Goal: Find specific page/section: Find specific page/section

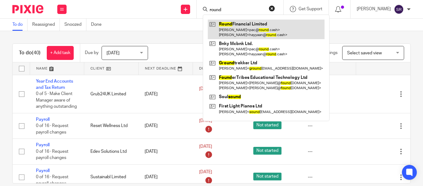
type input "round"
click at [227, 30] on link at bounding box center [266, 29] width 117 height 19
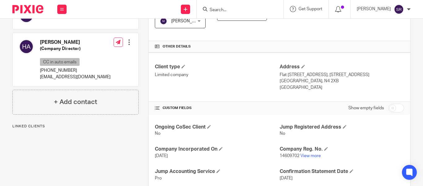
scroll to position [145, 0]
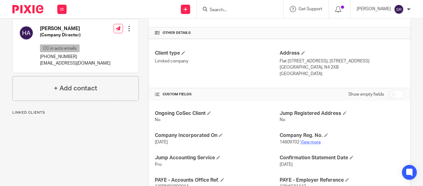
click at [303, 140] on link "View more" at bounding box center [311, 142] width 20 height 4
